Goal: Information Seeking & Learning: Check status

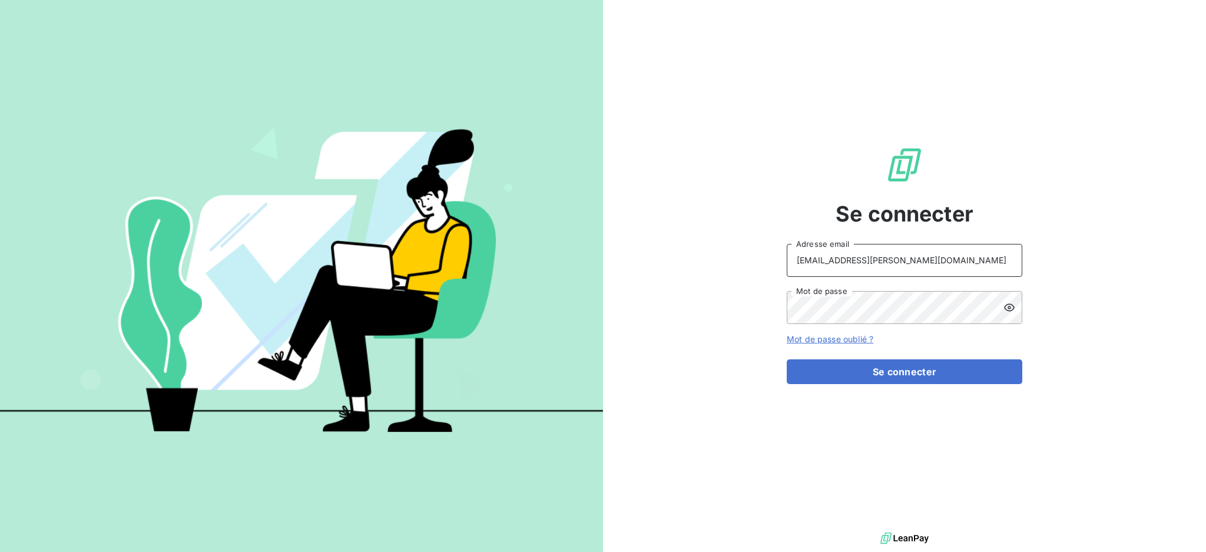
click at [887, 259] on input "[EMAIL_ADDRESS][PERSON_NAME][DOMAIN_NAME]" at bounding box center [905, 260] width 236 height 33
type input "[PERSON_NAME][EMAIL_ADDRESS][PERSON_NAME][DOMAIN_NAME]"
click at [875, 375] on button "Se connecter" at bounding box center [905, 371] width 236 height 25
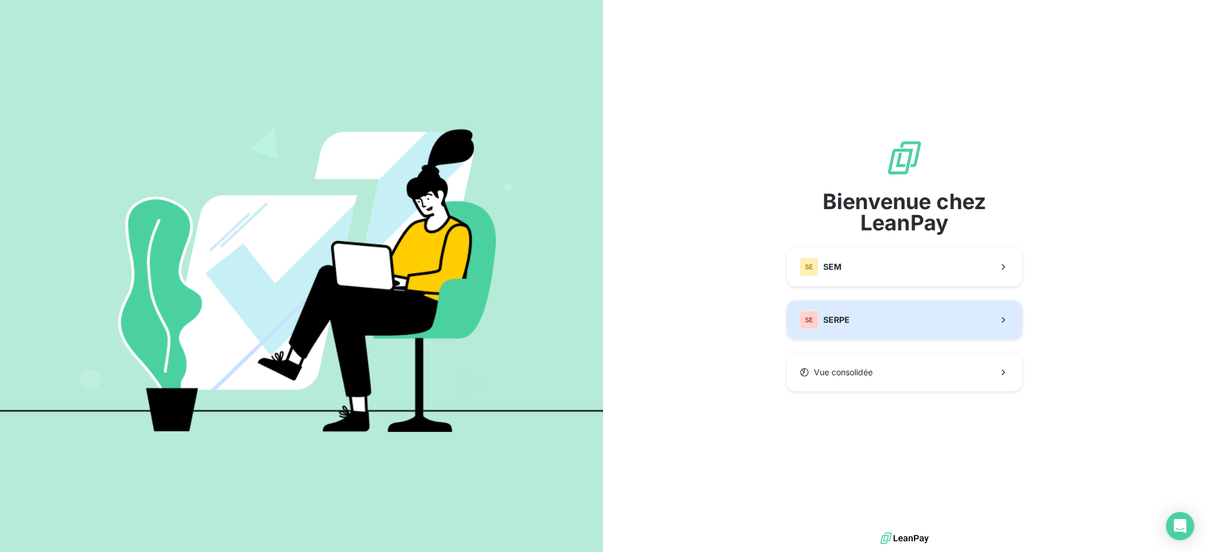
click at [825, 319] on span "SERPE" at bounding box center [836, 320] width 26 height 12
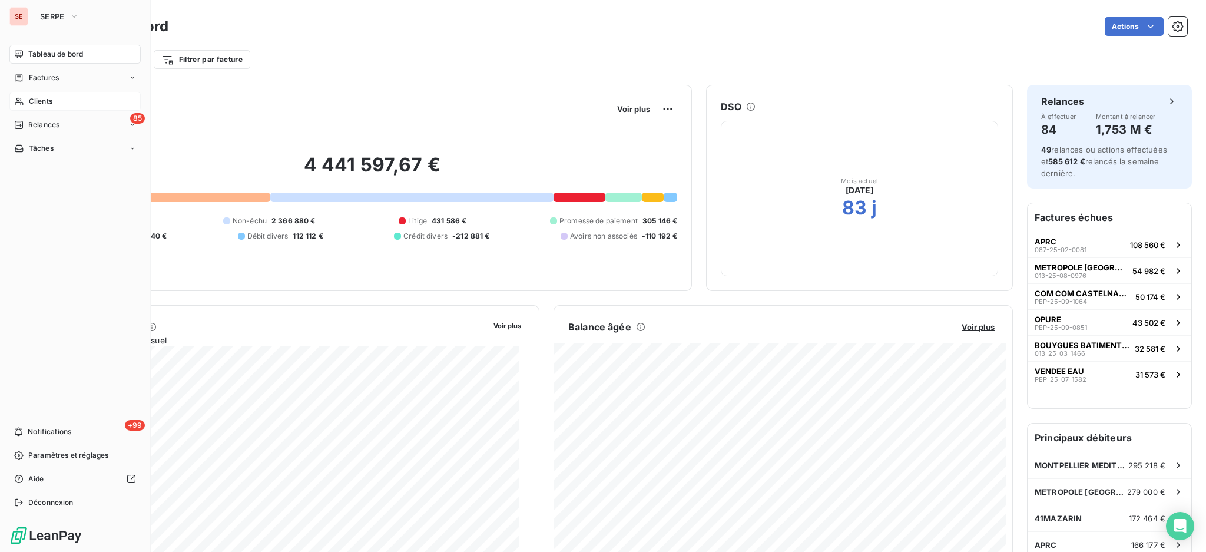
click at [29, 101] on span "Clients" at bounding box center [41, 101] width 24 height 11
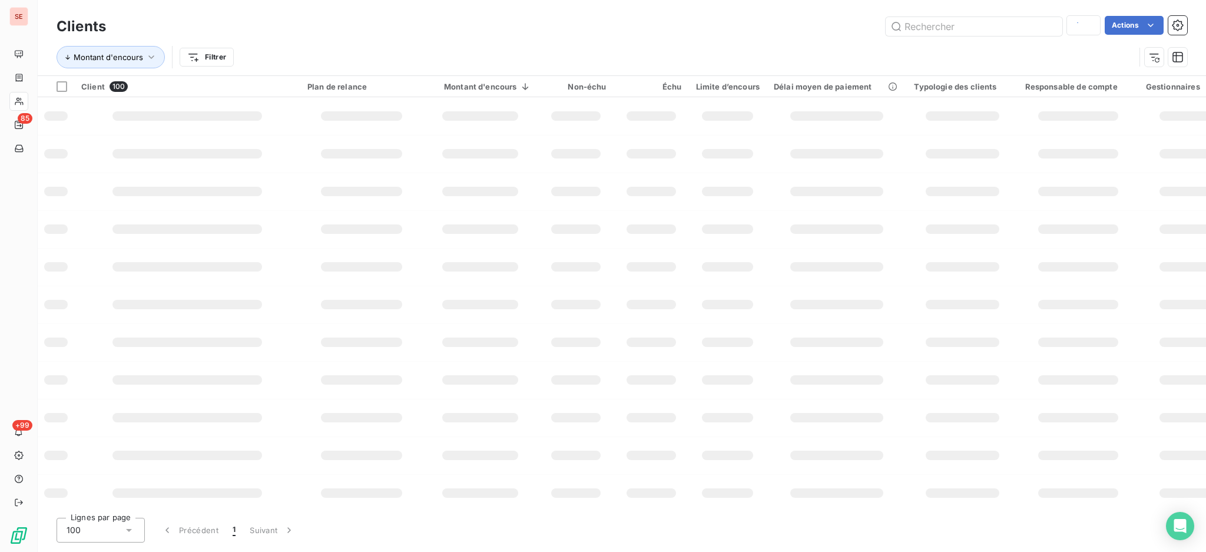
type input "HUE"
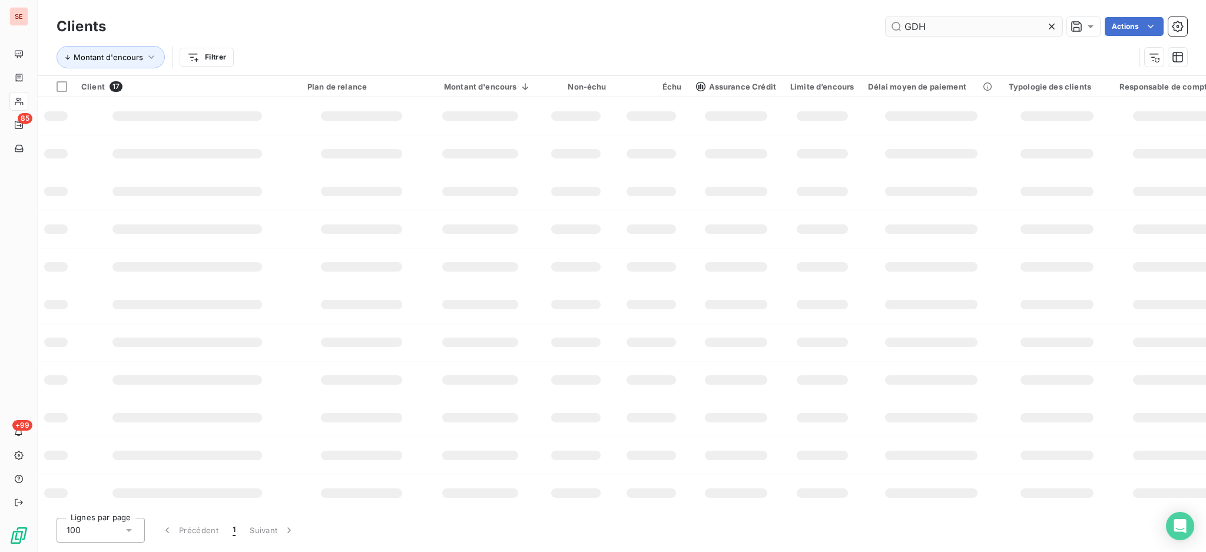
type input "GDH"
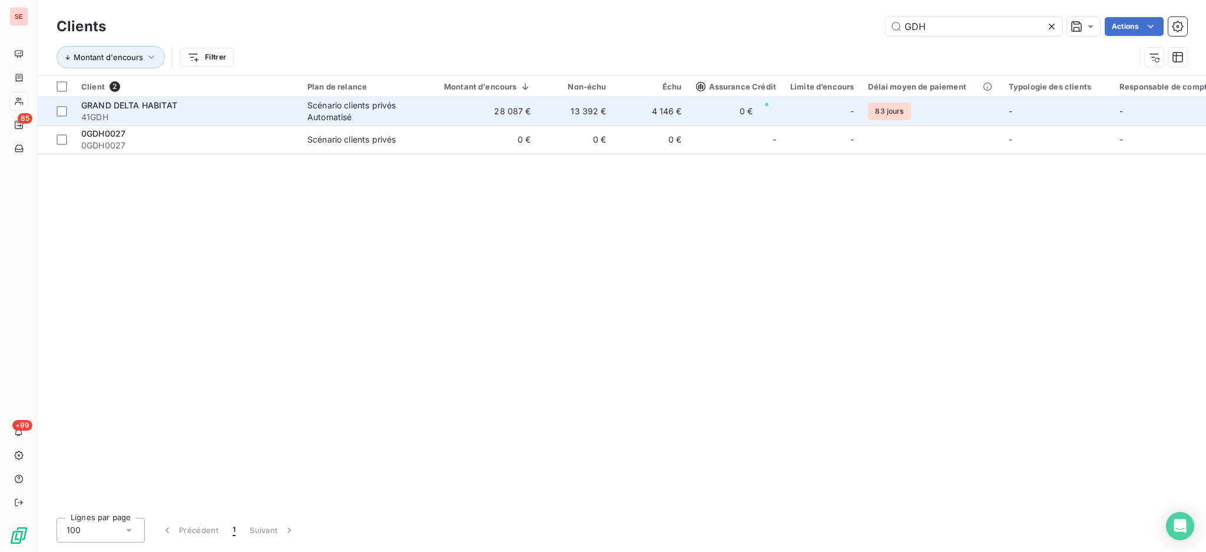
click at [570, 121] on td "13 392 €" at bounding box center [575, 111] width 75 height 28
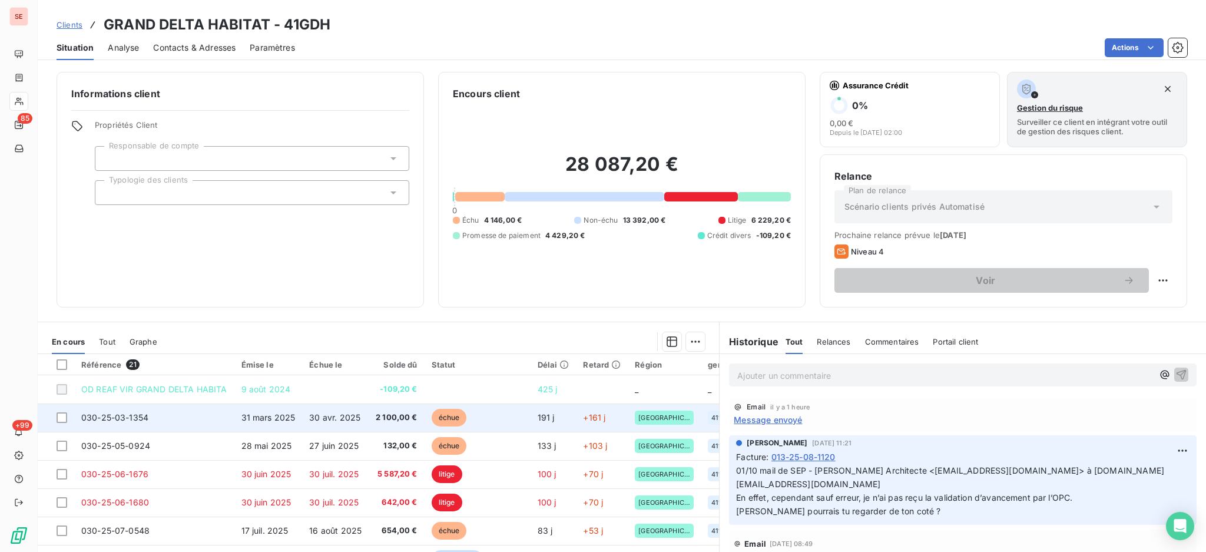
scroll to position [157, 0]
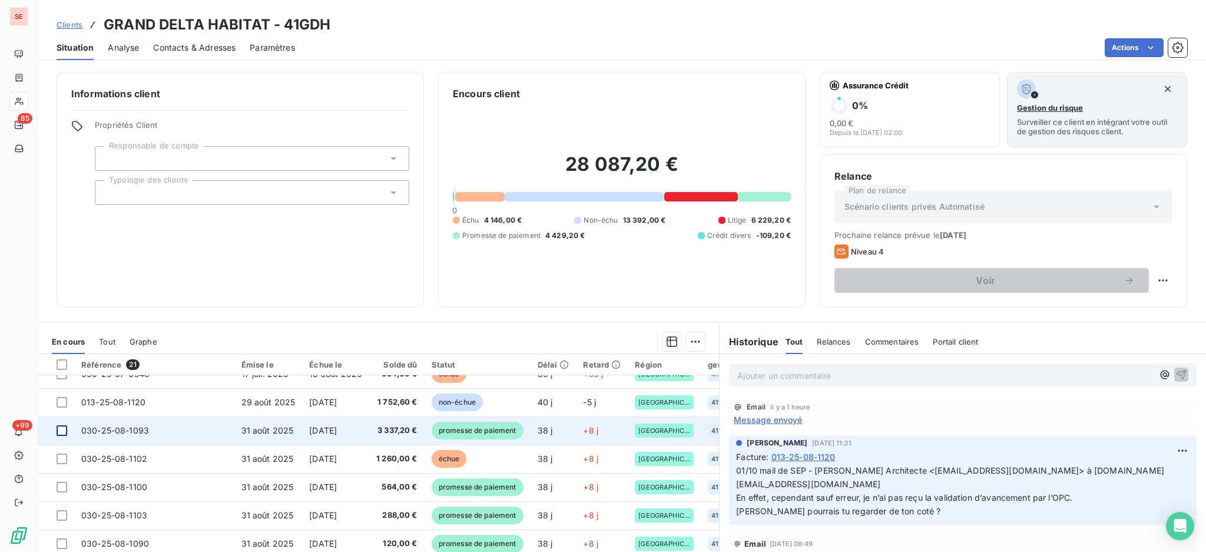
click at [59, 426] on div at bounding box center [62, 430] width 11 height 11
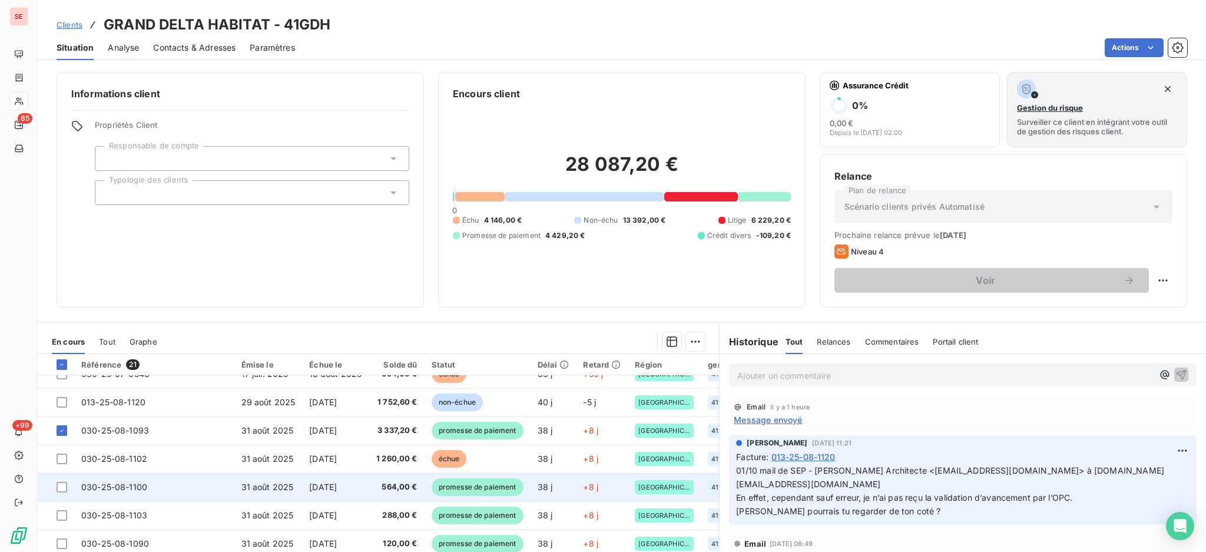
scroll to position [236, 0]
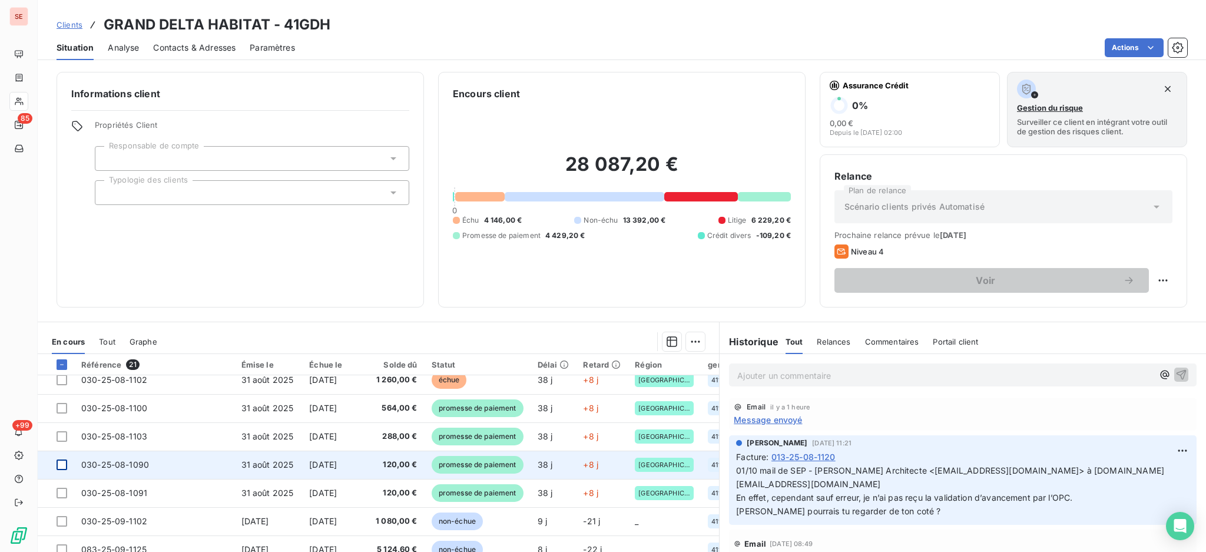
click at [57, 464] on div at bounding box center [62, 464] width 11 height 11
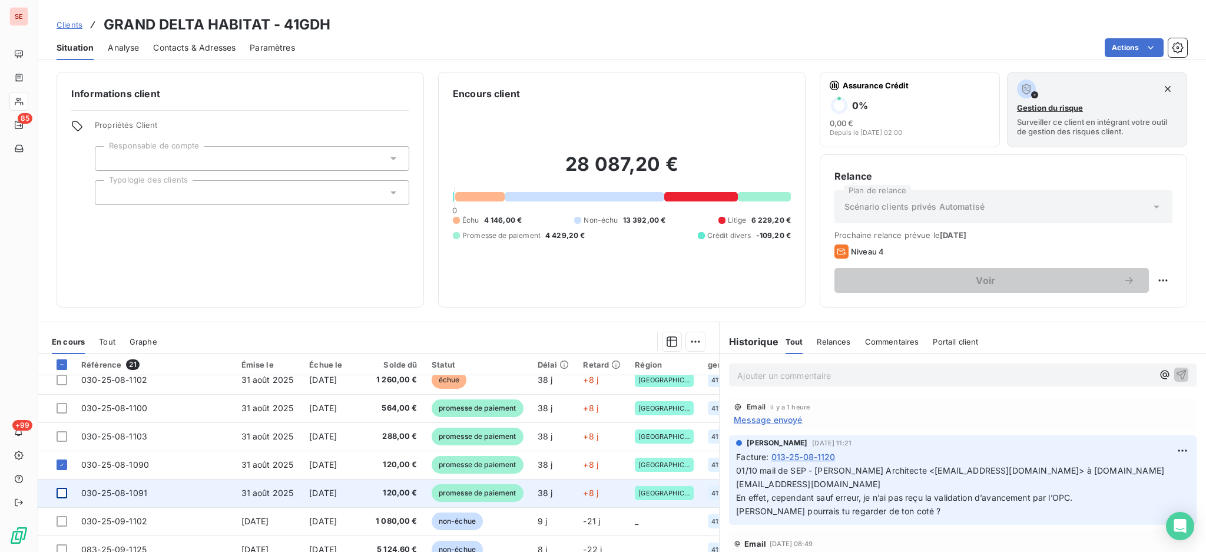
click at [64, 494] on div at bounding box center [62, 493] width 11 height 11
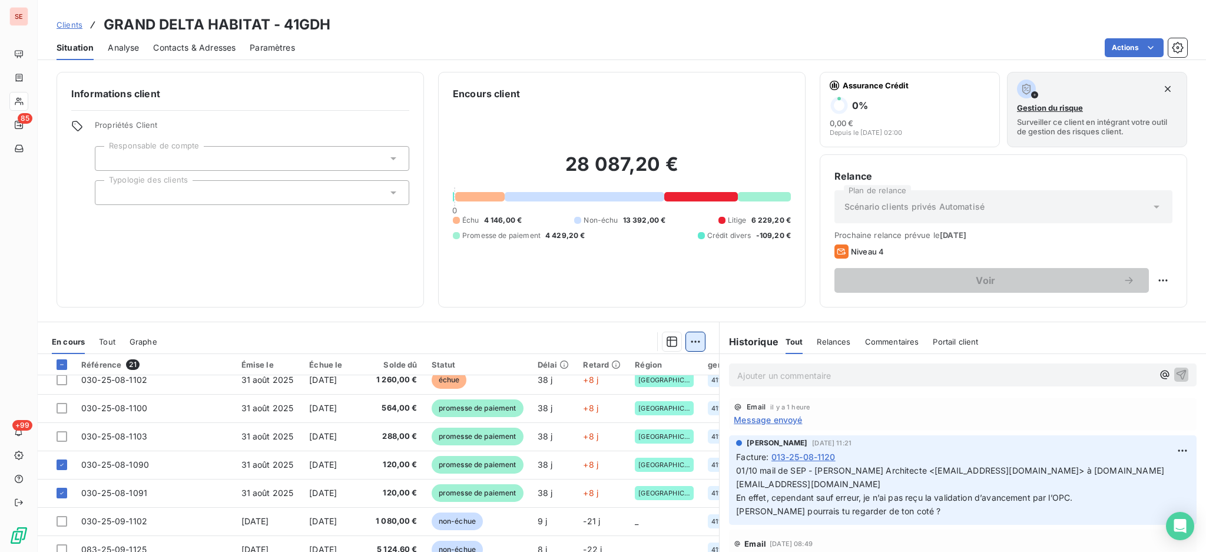
click at [691, 339] on html "SE 85 +99 Clients GRAND DELTA HABITAT - 41GDH Situation Analyse Contacts & Adre…" at bounding box center [603, 276] width 1206 height 552
click at [636, 386] on div "Ajouter une promesse de paiement (3 factures)" at bounding box center [585, 388] width 214 height 19
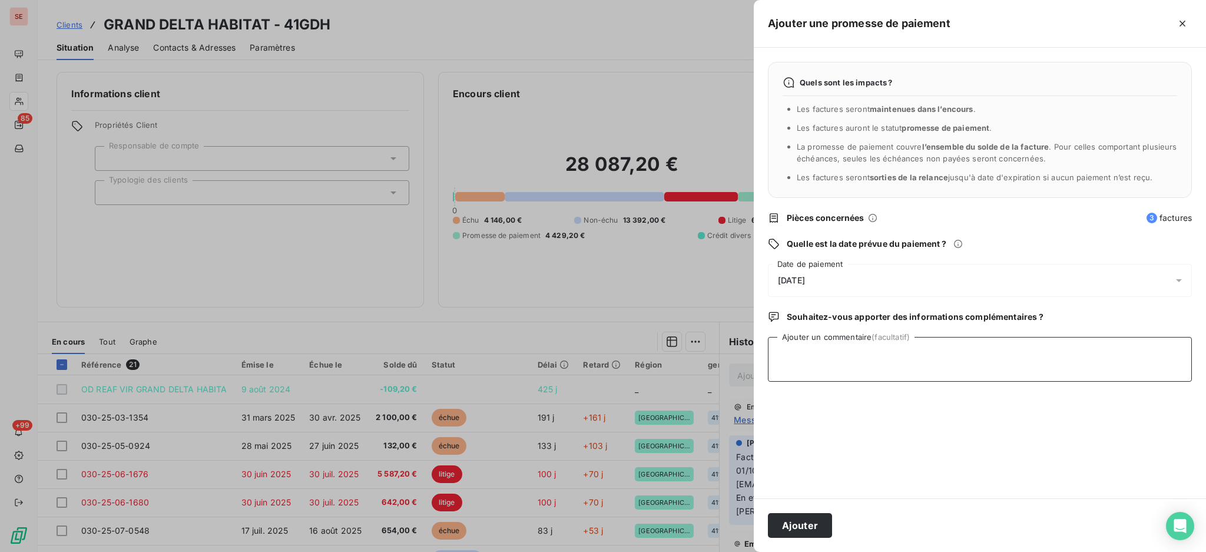
click at [845, 362] on textarea "Ajouter un commentaire (facultatif)" at bounding box center [980, 359] width 424 height 45
type textarea "TDB - VIRT reçu le 08/10 - 3577.20 €"
click at [805, 525] on button "Ajouter" at bounding box center [800, 525] width 64 height 25
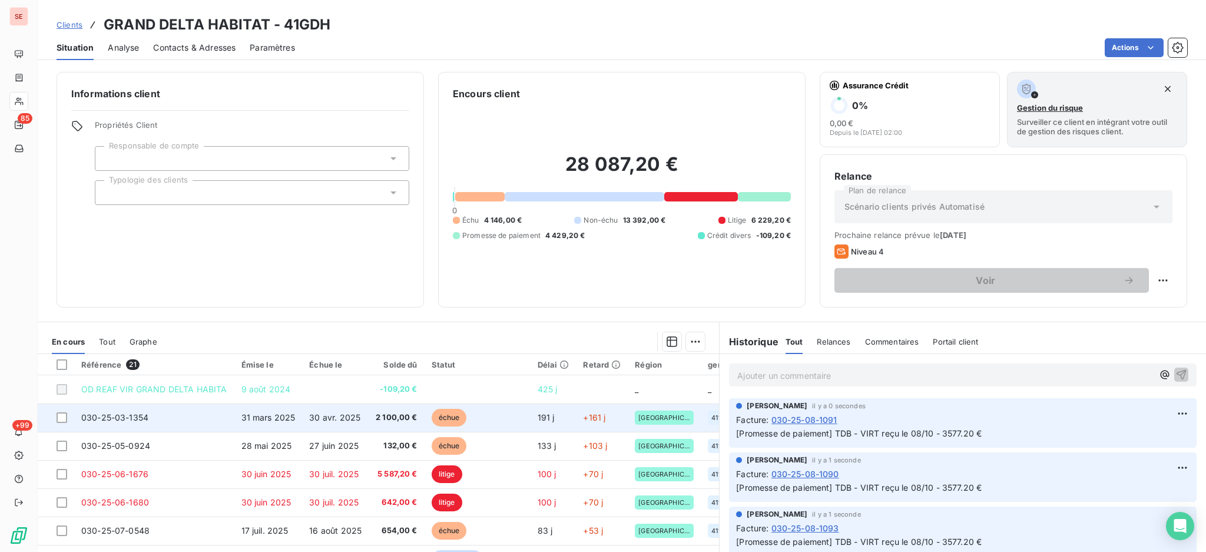
scroll to position [157, 0]
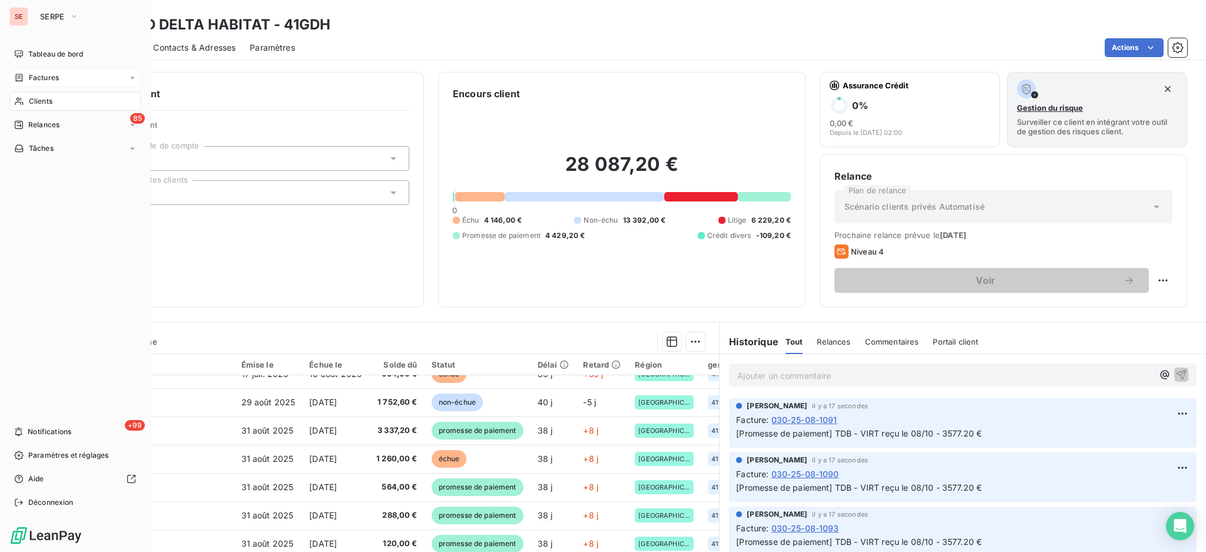
click at [45, 75] on span "Factures" at bounding box center [44, 77] width 30 height 11
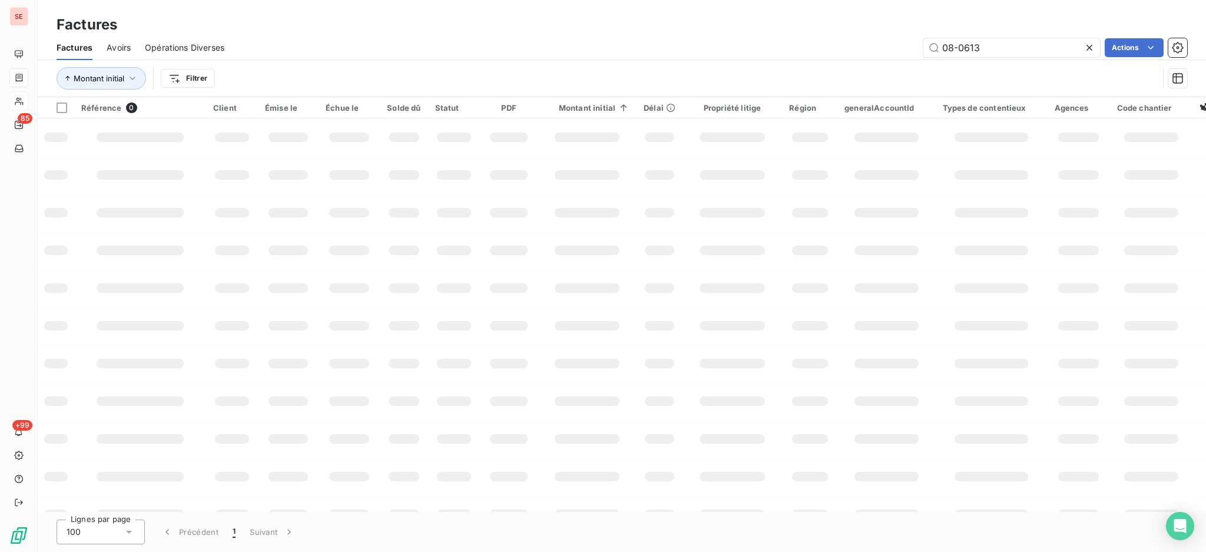
drag, startPoint x: 1013, startPoint y: 44, endPoint x: 702, endPoint y: 1, distance: 313.3
click at [702, 1] on div "Factures Factures Avoirs Opérations Diverses 08-0613 Actions Montant initial Fi…" at bounding box center [622, 48] width 1168 height 97
type input "08-1118"
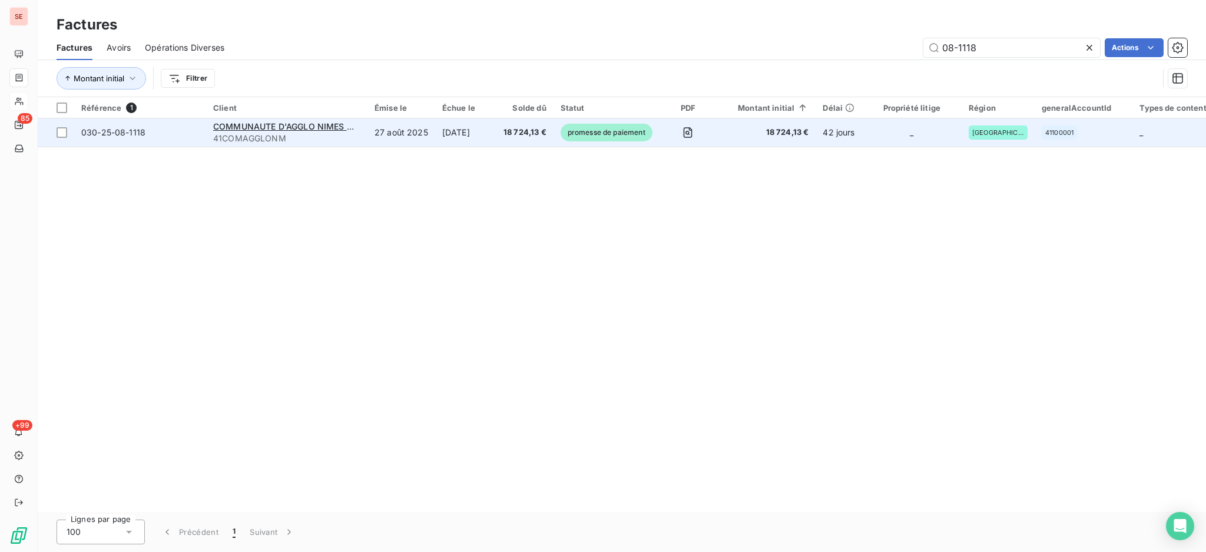
click at [515, 140] on td "18 724,13 €" at bounding box center [524, 132] width 57 height 28
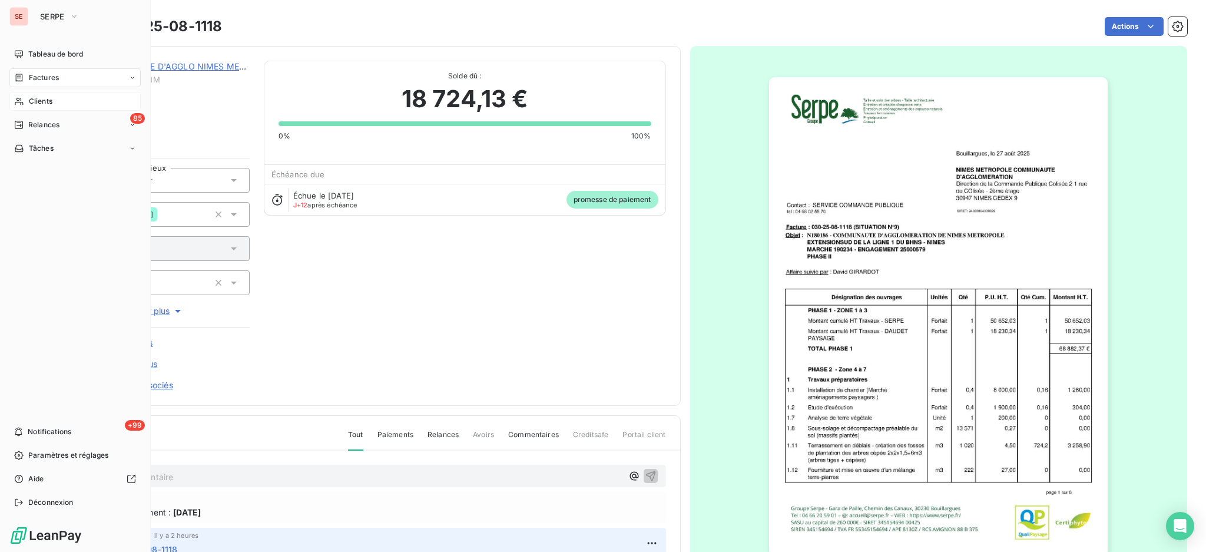
click at [48, 98] on span "Clients" at bounding box center [41, 101] width 24 height 11
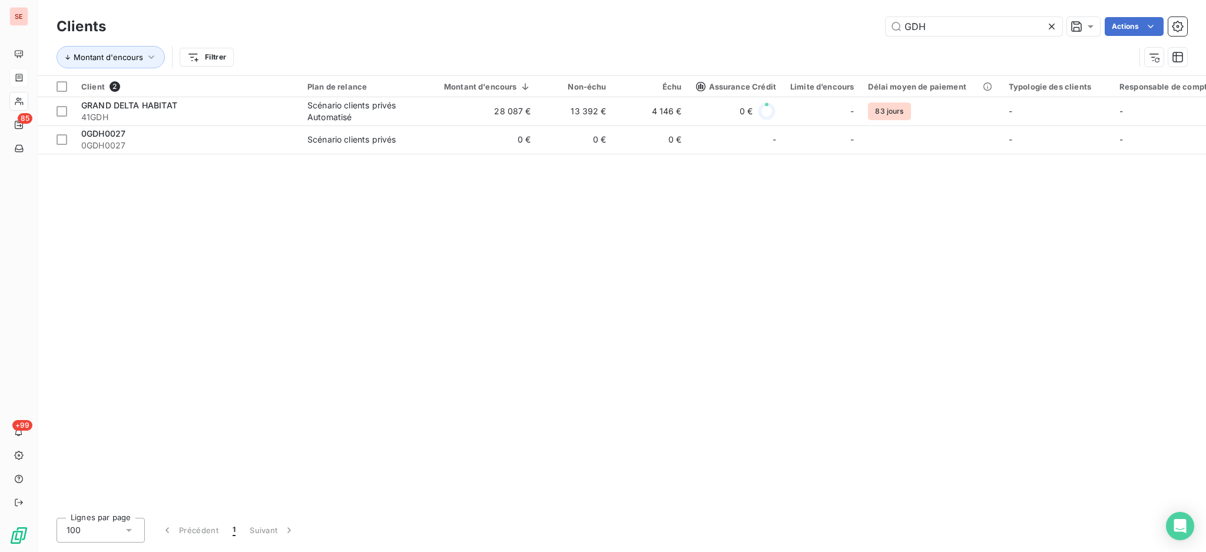
drag, startPoint x: 911, startPoint y: 19, endPoint x: 598, endPoint y: 13, distance: 313.9
click at [664, 13] on div "Clients GDH Actions Montant d'encours Filtrer" at bounding box center [622, 37] width 1168 height 75
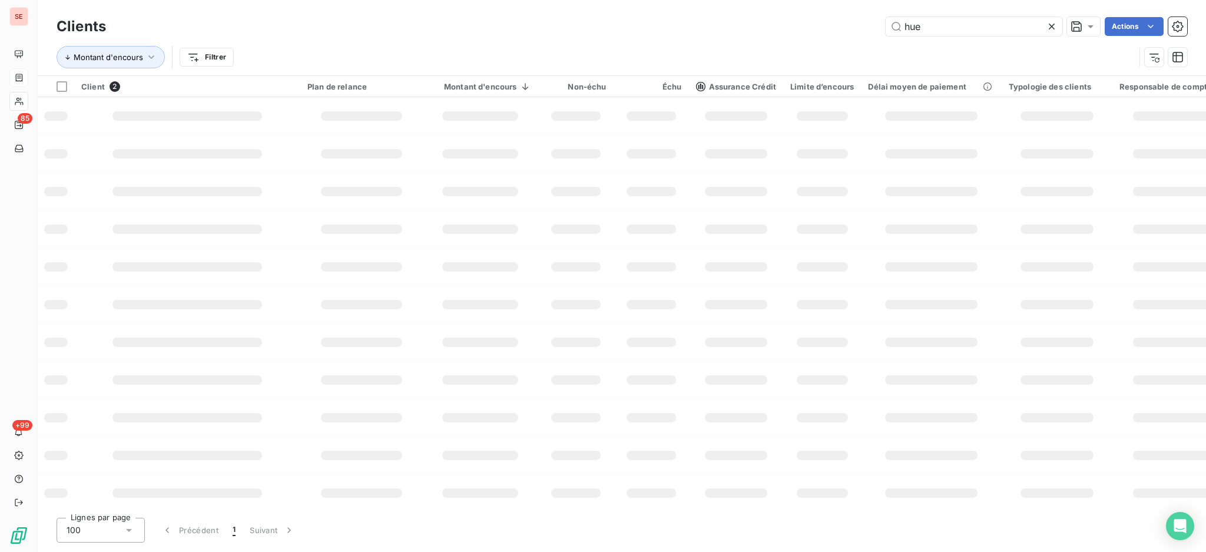
type input "hue"
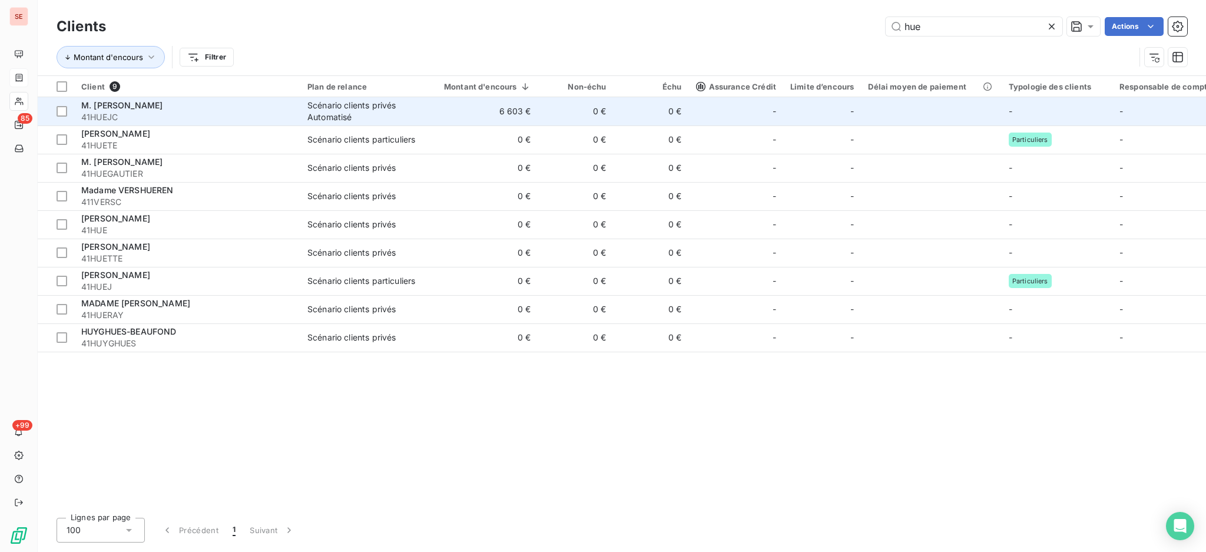
click at [289, 112] on span "41HUEJC" at bounding box center [187, 117] width 212 height 12
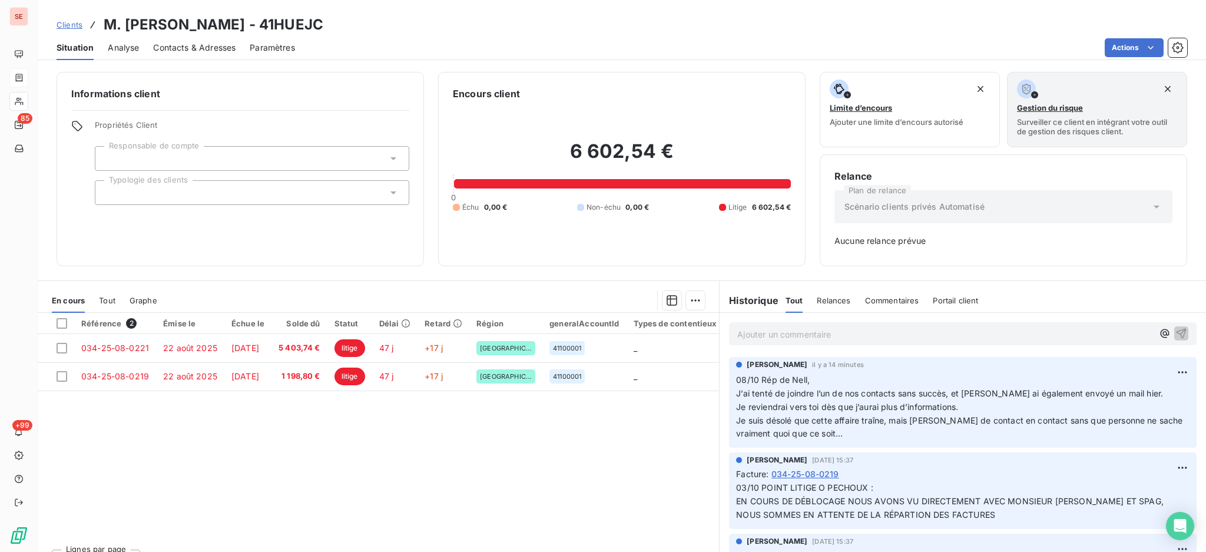
click at [393, 469] on div "Référence 2 Émise le Échue le Solde dû Statut Délai Retard Région generalAccoun…" at bounding box center [378, 426] width 681 height 227
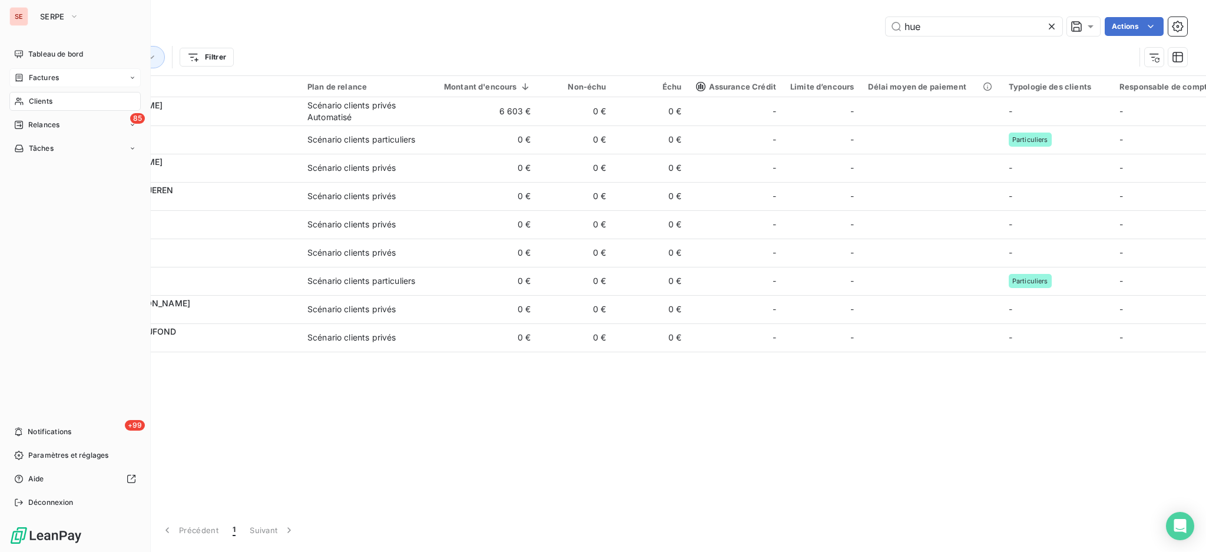
click at [49, 69] on div "Factures" at bounding box center [74, 77] width 131 height 19
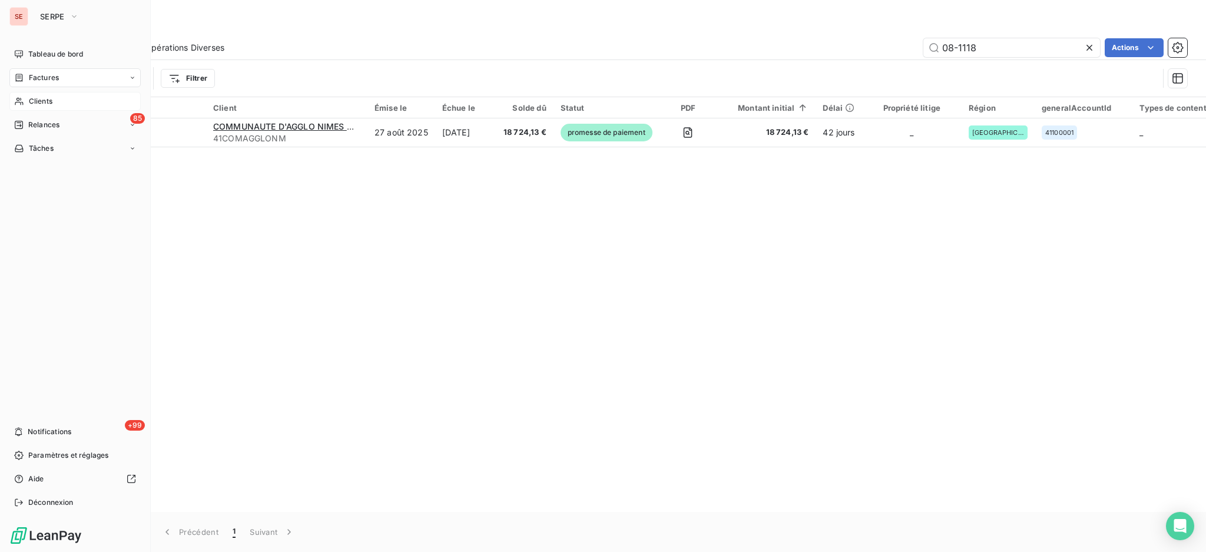
click at [39, 79] on span "Factures" at bounding box center [44, 77] width 30 height 11
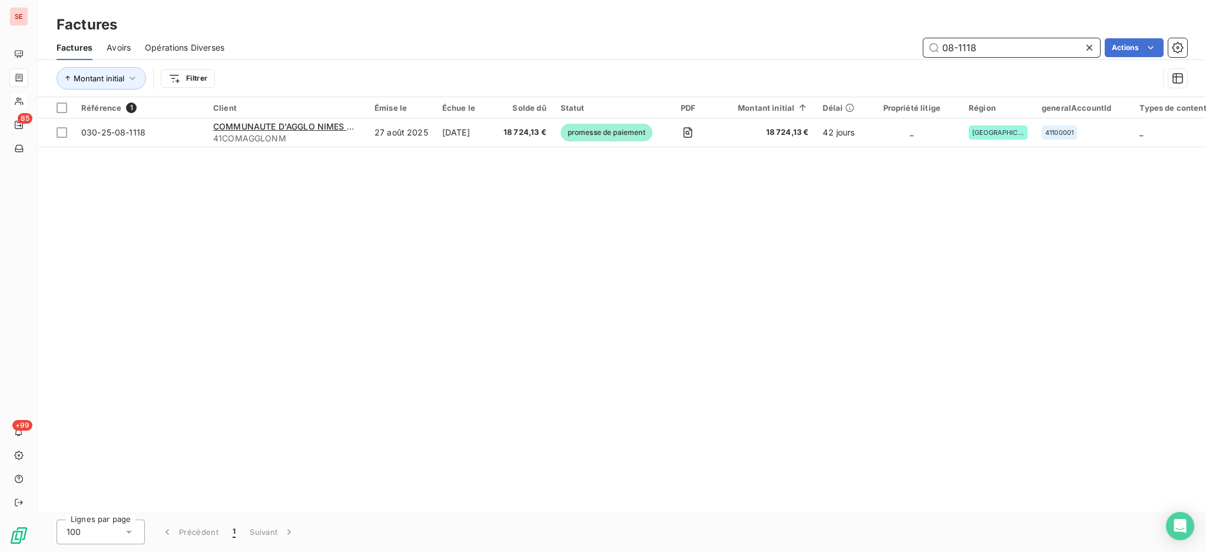
drag, startPoint x: 1009, startPoint y: 50, endPoint x: 795, endPoint y: 25, distance: 215.8
click at [795, 25] on div "Factures Factures Avoirs Opérations Diverses 08-1118 Actions Montant initial Fi…" at bounding box center [622, 48] width 1168 height 97
type input "604"
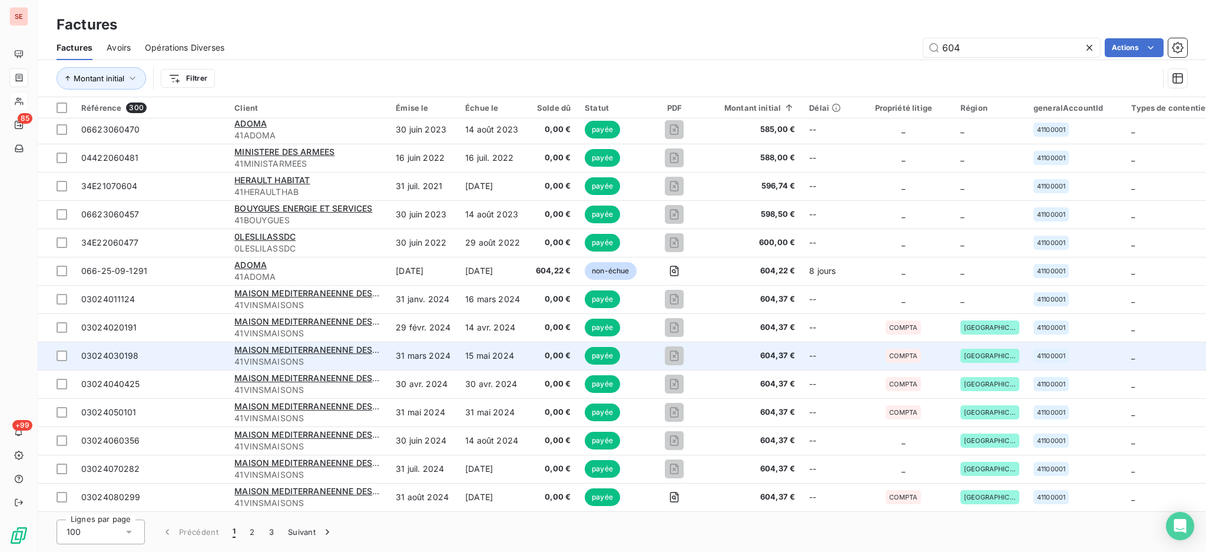
scroll to position [2437, 0]
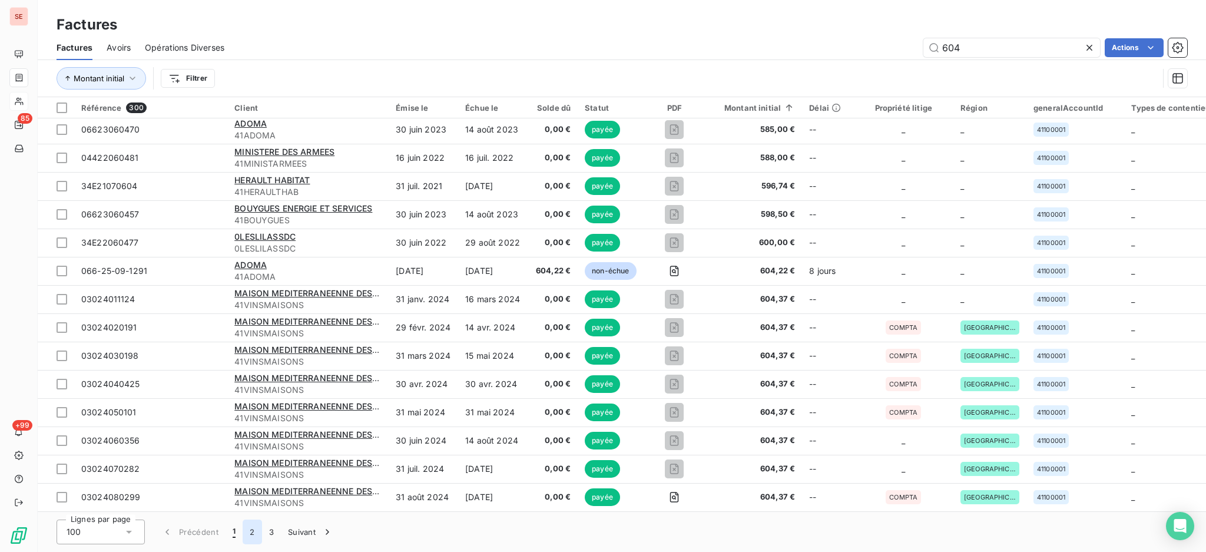
click at [252, 535] on button "2" at bounding box center [252, 531] width 19 height 25
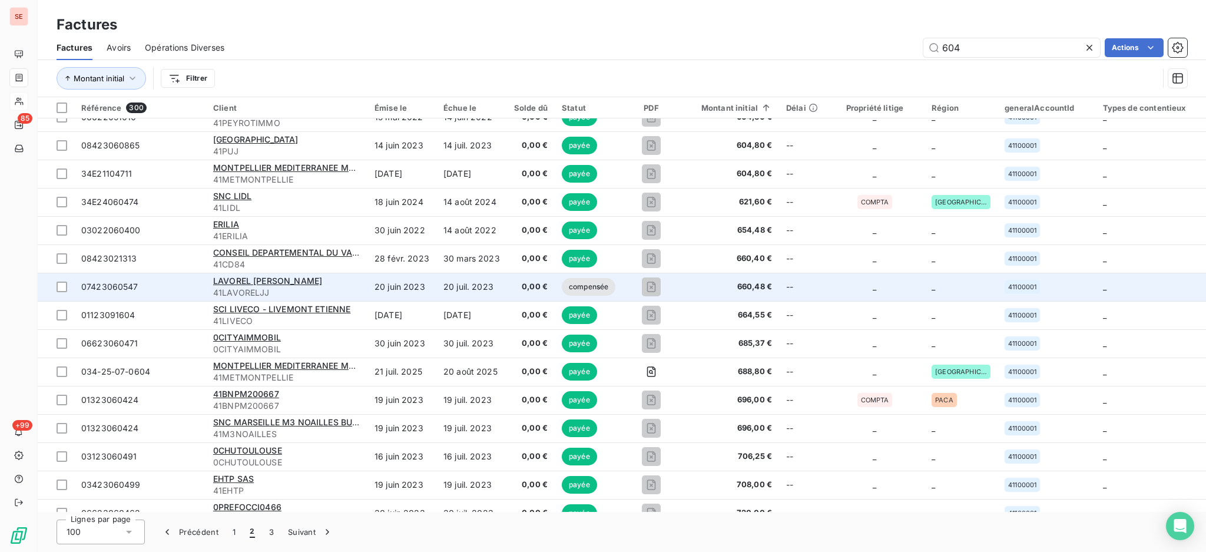
scroll to position [0, 0]
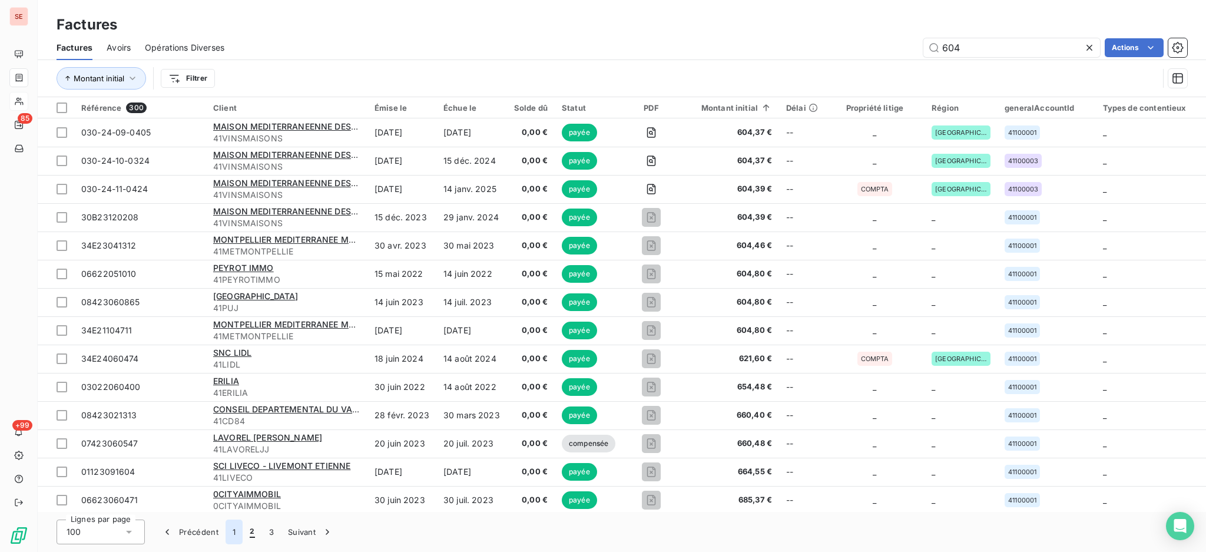
click at [232, 536] on button "1" at bounding box center [234, 531] width 17 height 25
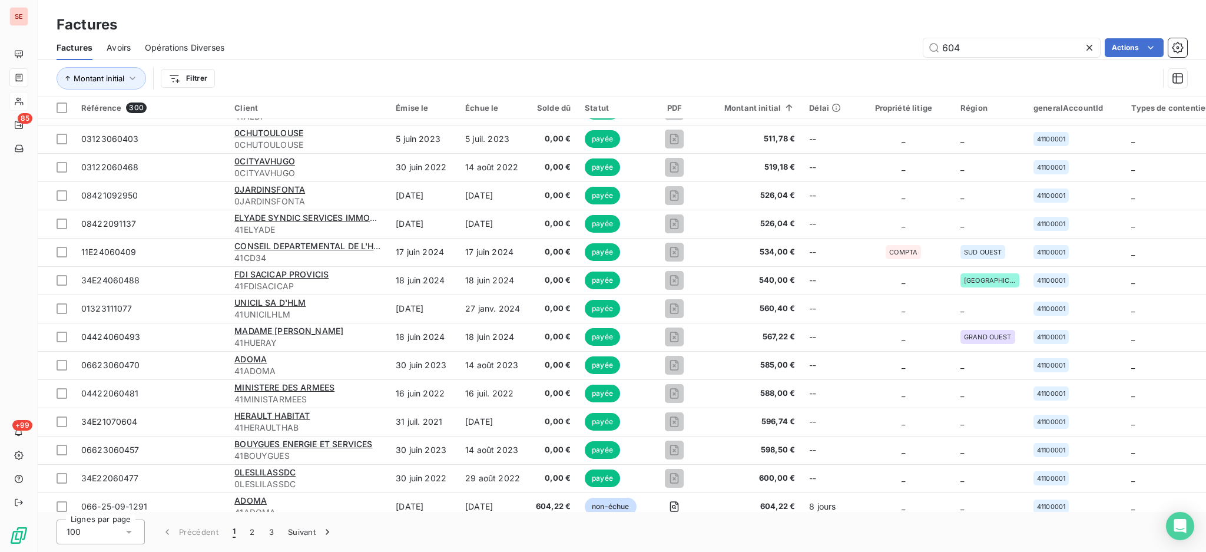
scroll to position [2437, 0]
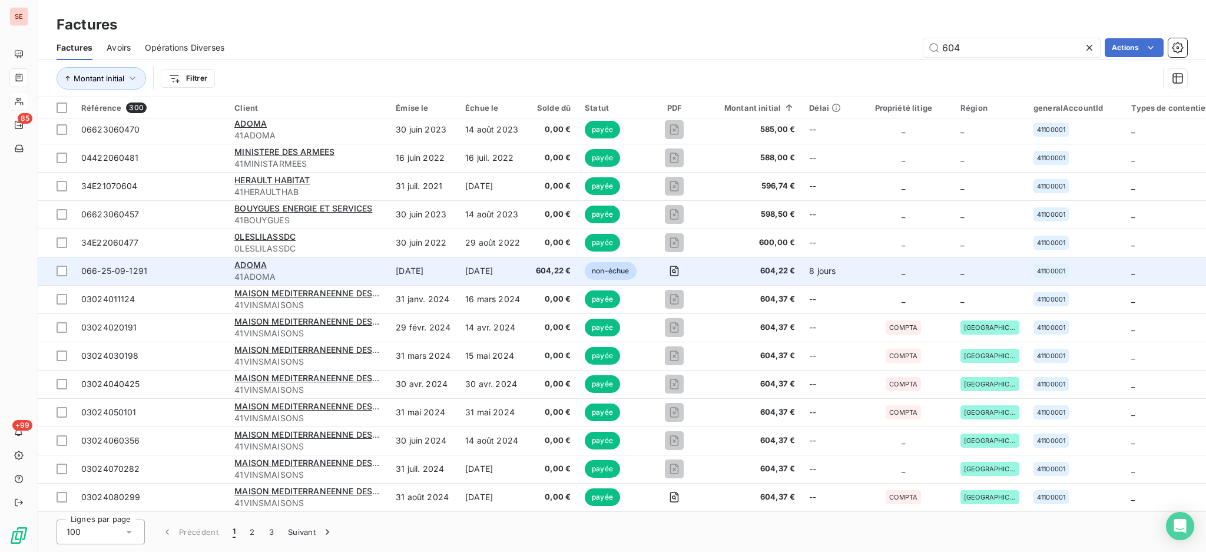
click at [404, 267] on td "[DATE]" at bounding box center [423, 271] width 69 height 28
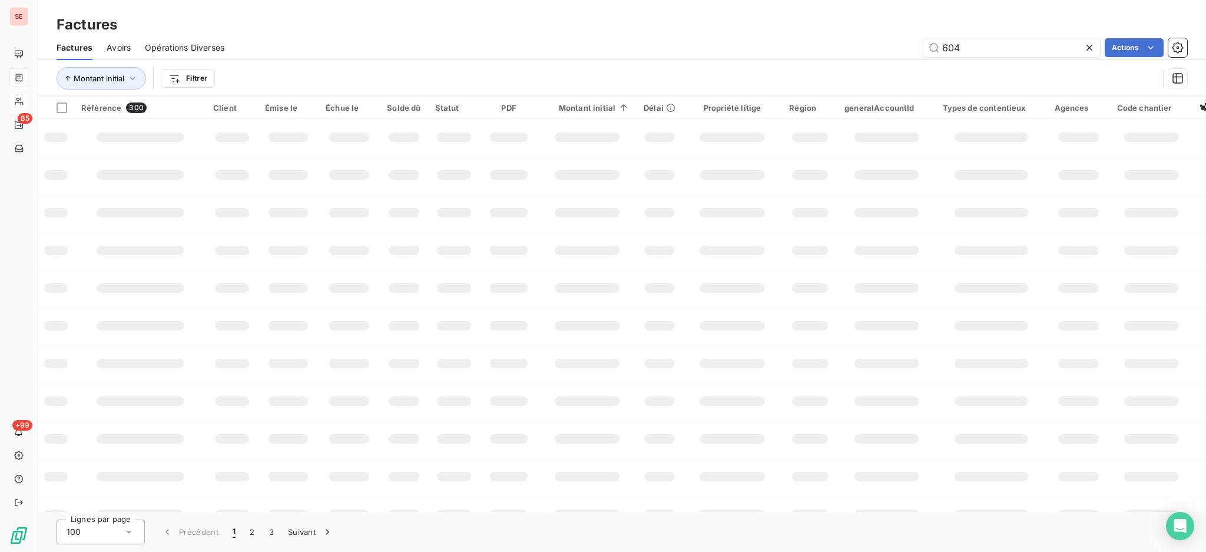
drag, startPoint x: 977, startPoint y: 36, endPoint x: 665, endPoint y: 17, distance: 313.2
click at [827, 16] on div "Factures Factures Avoirs Opérations Diverses 604 Actions Montant initial Filtrer" at bounding box center [622, 48] width 1168 height 97
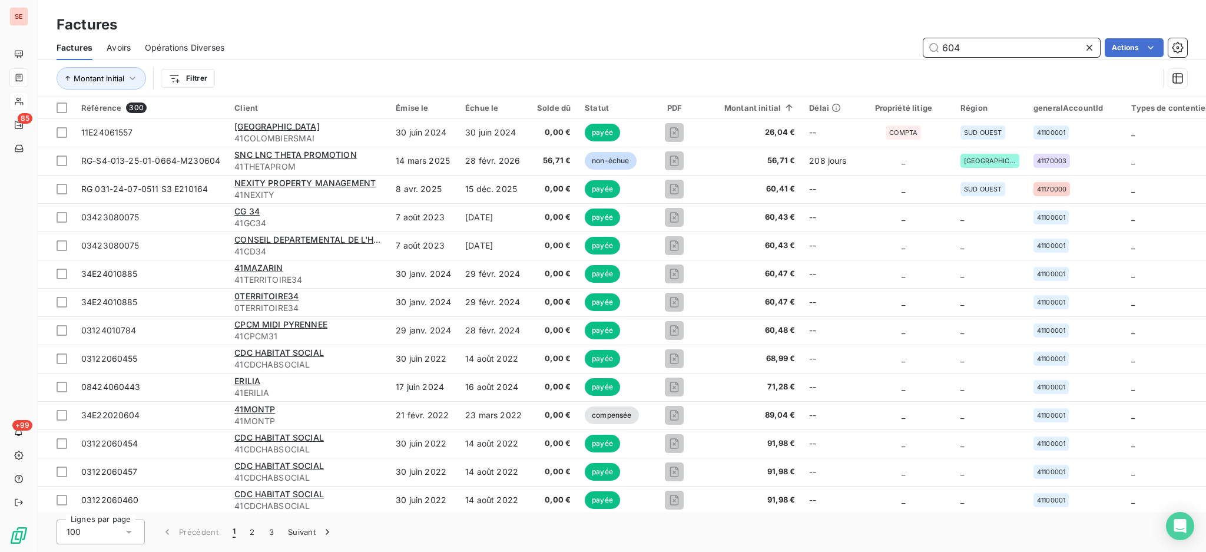
drag, startPoint x: 941, startPoint y: 38, endPoint x: 808, endPoint y: 21, distance: 134.2
click at [818, 23] on div "Factures Factures Avoirs Opérations Diverses 604 Actions Montant initial Filtrer" at bounding box center [622, 48] width 1168 height 97
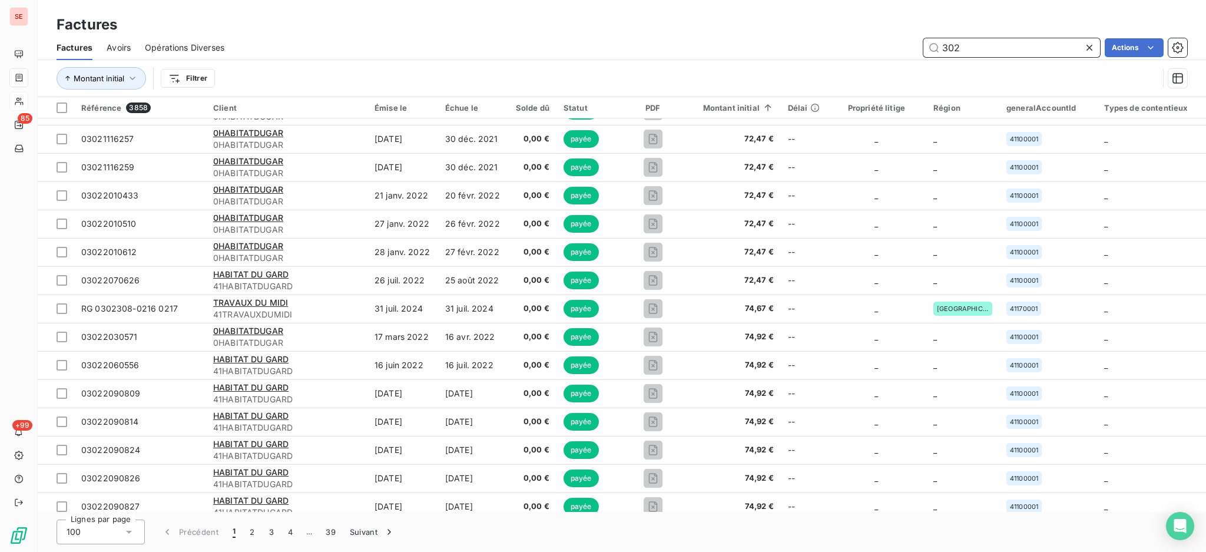
scroll to position [2437, 0]
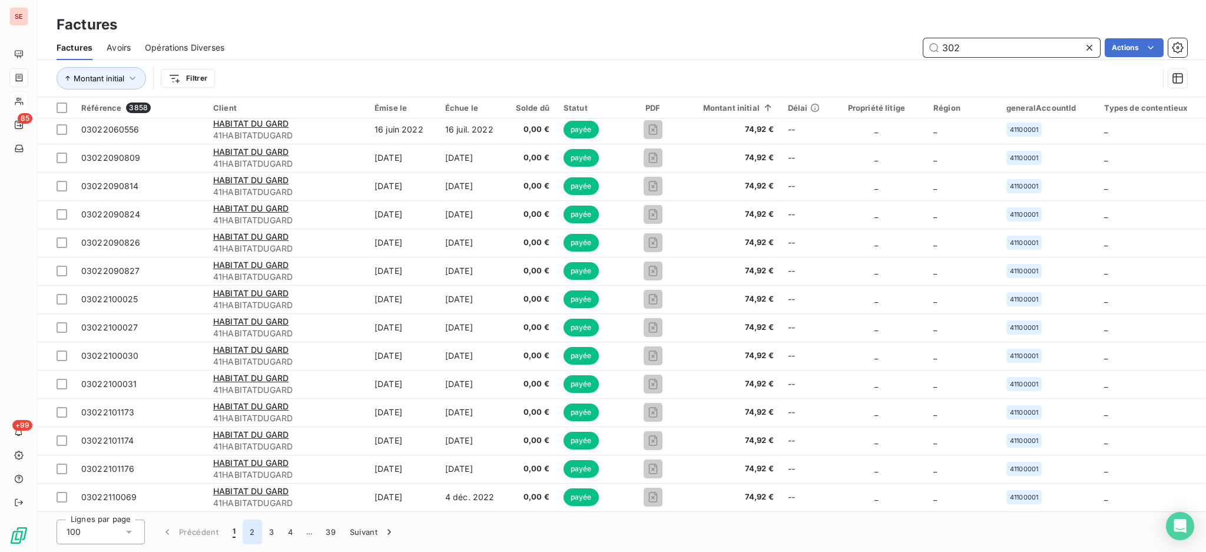
type input "302"
click at [251, 530] on button "2" at bounding box center [252, 531] width 19 height 25
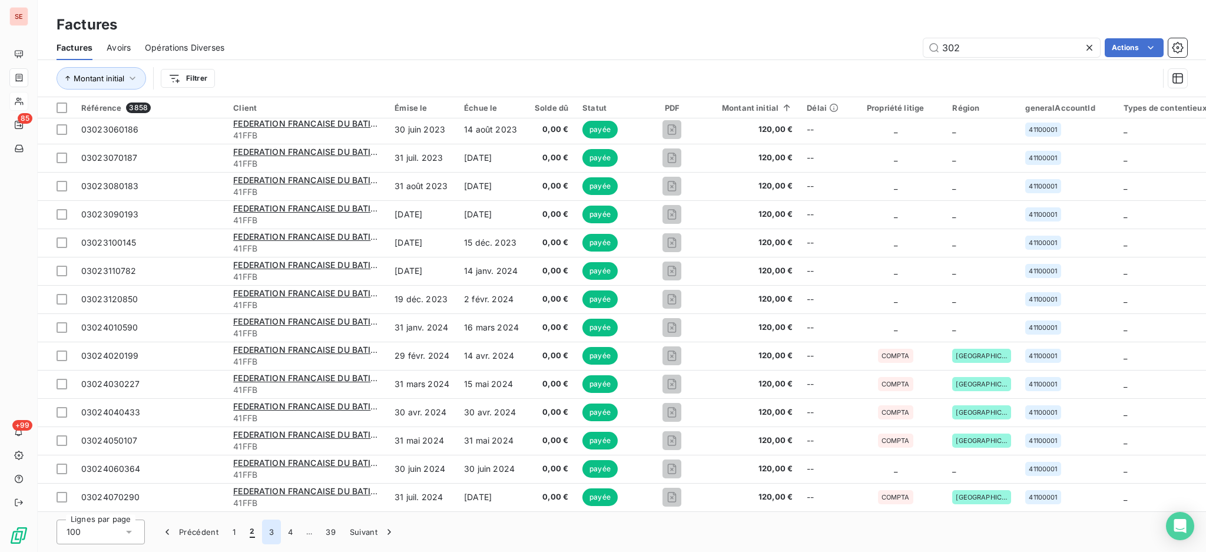
click at [269, 536] on button "3" at bounding box center [271, 531] width 19 height 25
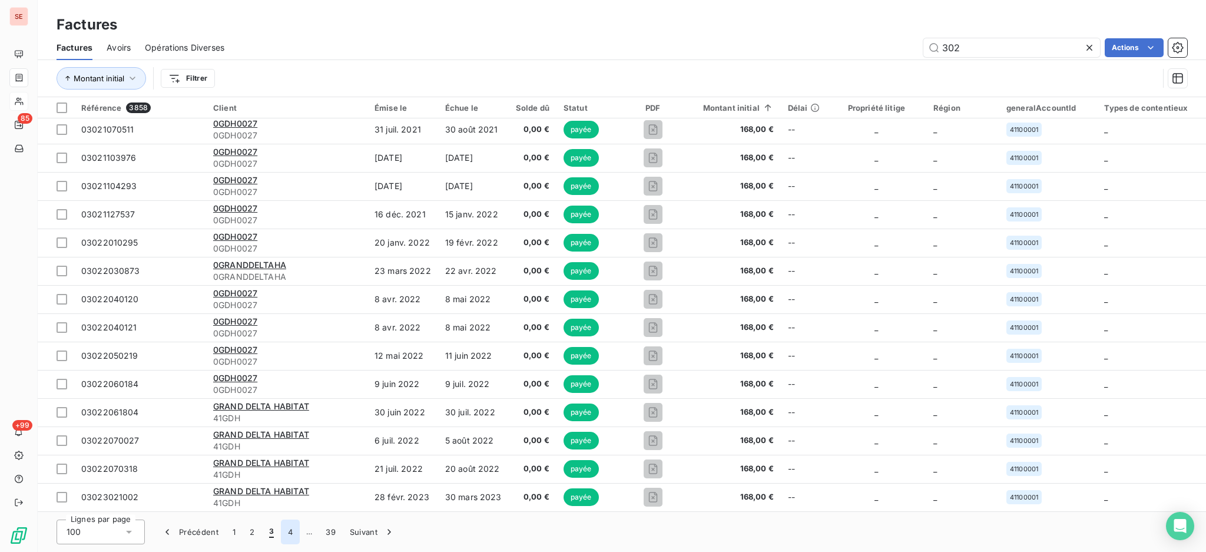
click at [287, 528] on button "4" at bounding box center [290, 531] width 19 height 25
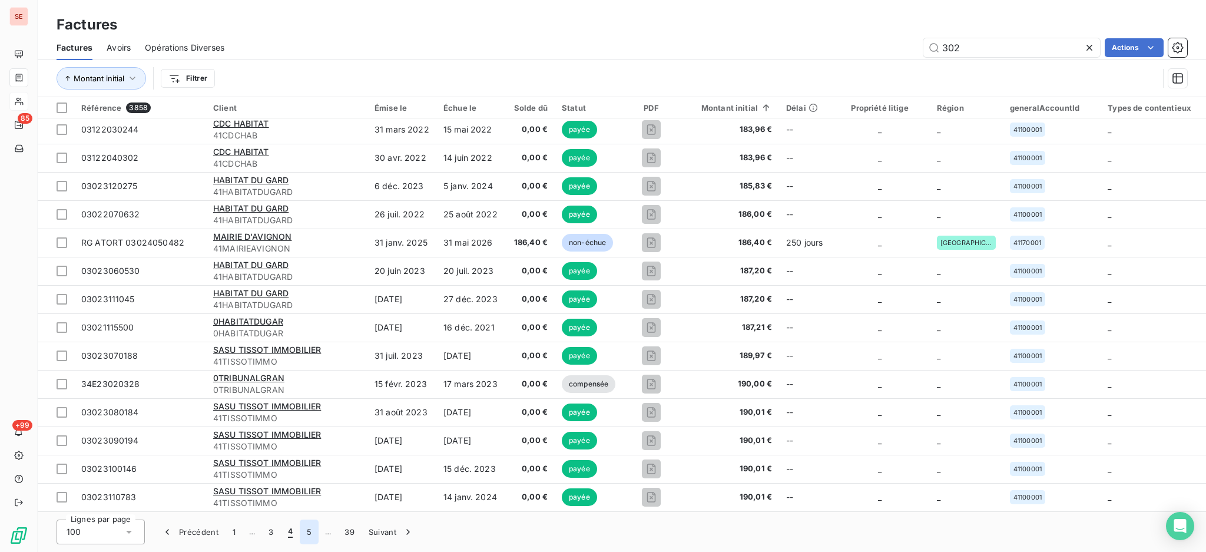
click at [304, 531] on button "5" at bounding box center [309, 531] width 19 height 25
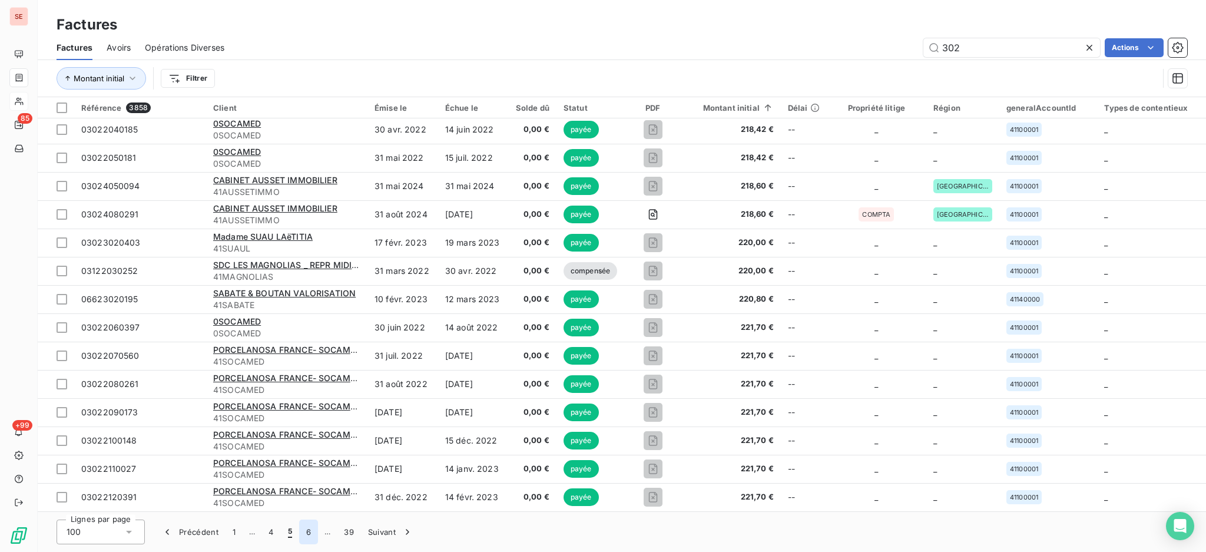
click at [310, 537] on button "6" at bounding box center [308, 531] width 19 height 25
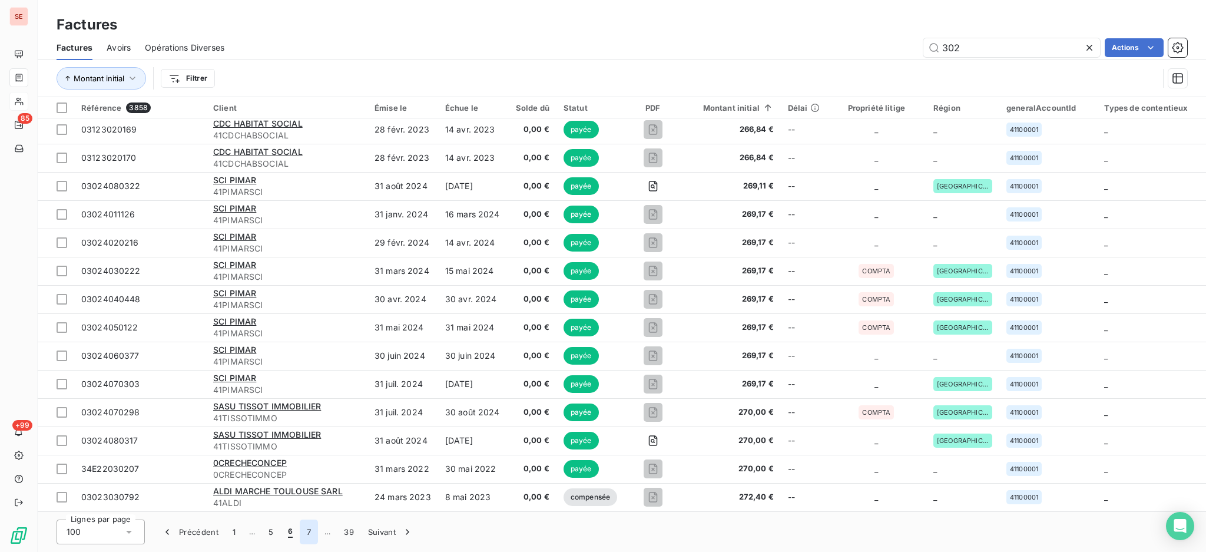
click at [304, 535] on button "7" at bounding box center [309, 531] width 18 height 25
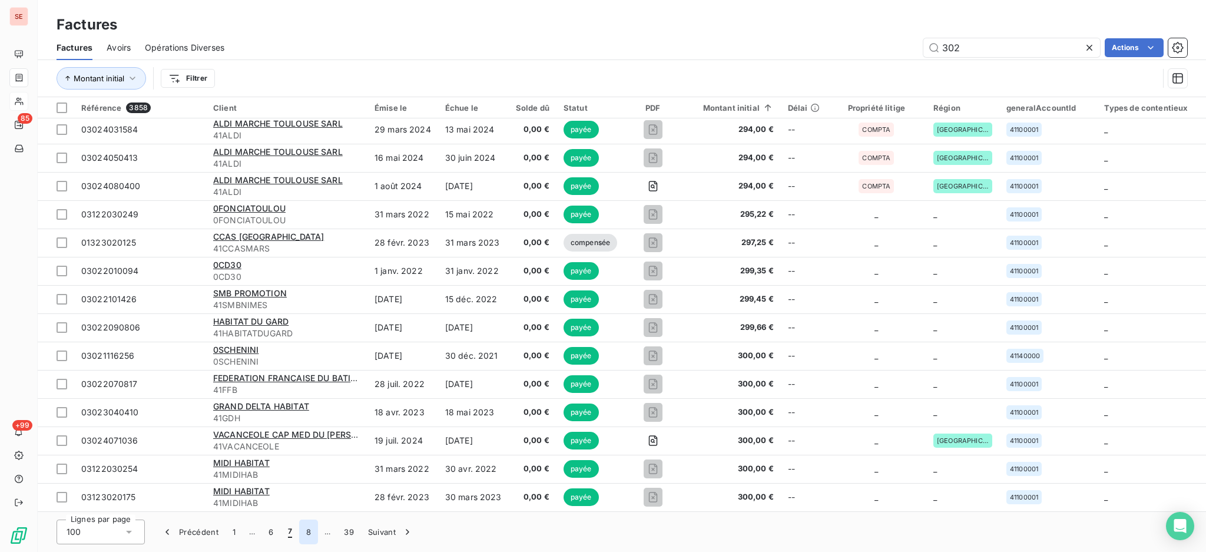
click at [304, 535] on button "8" at bounding box center [308, 531] width 19 height 25
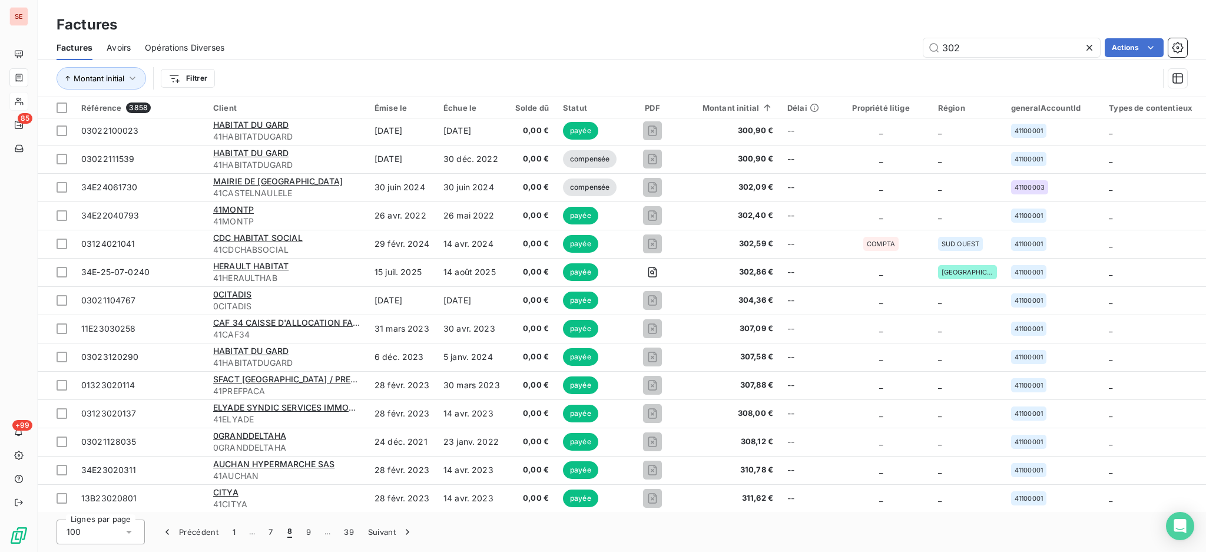
scroll to position [0, 0]
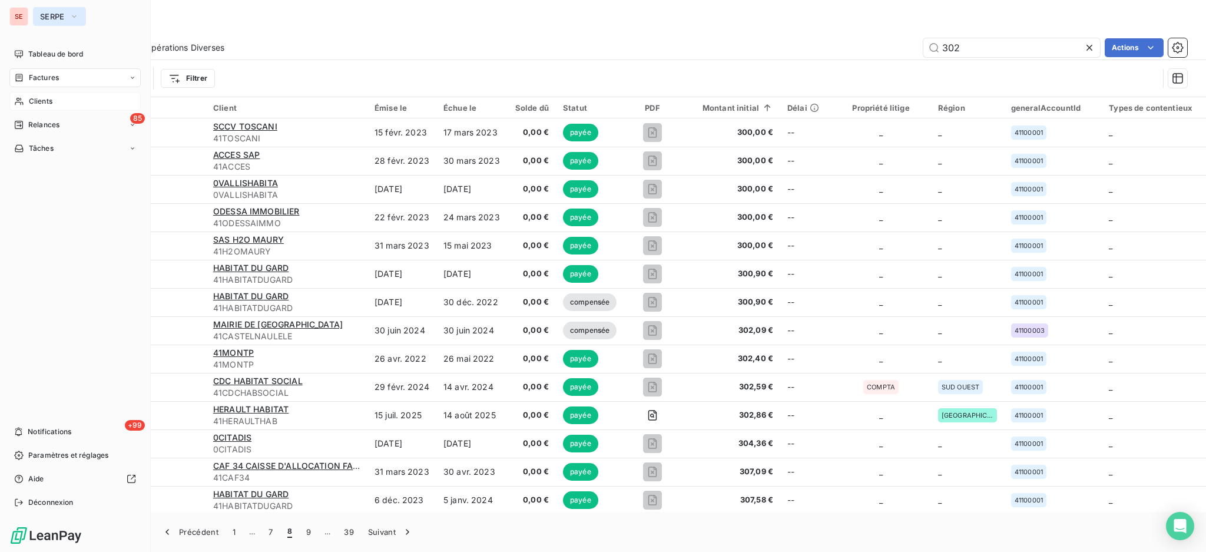
click at [63, 19] on span "SERPE" at bounding box center [52, 16] width 25 height 9
click at [48, 498] on span "Déconnexion" at bounding box center [50, 502] width 45 height 11
